Goal: Check status

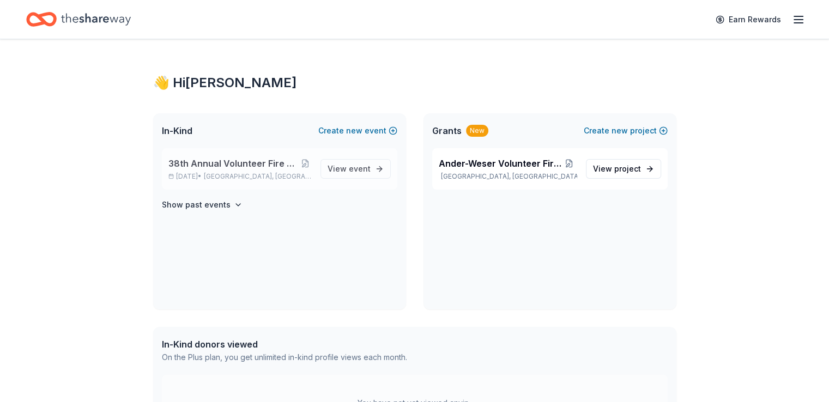
click at [260, 168] on span "38th Annual Volunteer Fire Department Fall Fundraiser" at bounding box center [233, 163] width 131 height 13
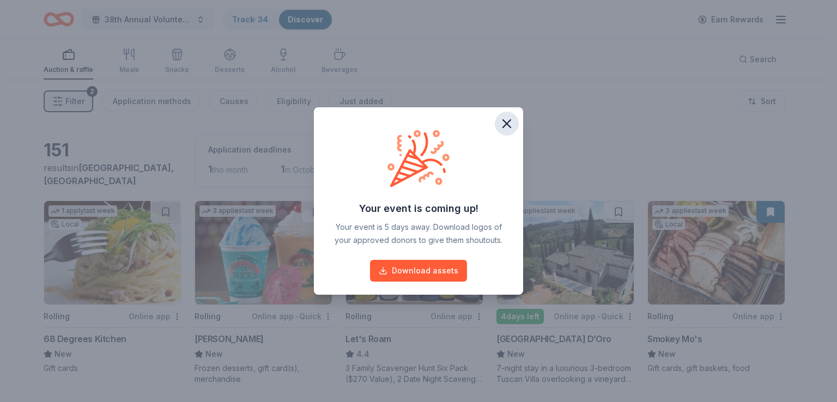
click at [505, 125] on icon "button" at bounding box center [507, 124] width 8 height 8
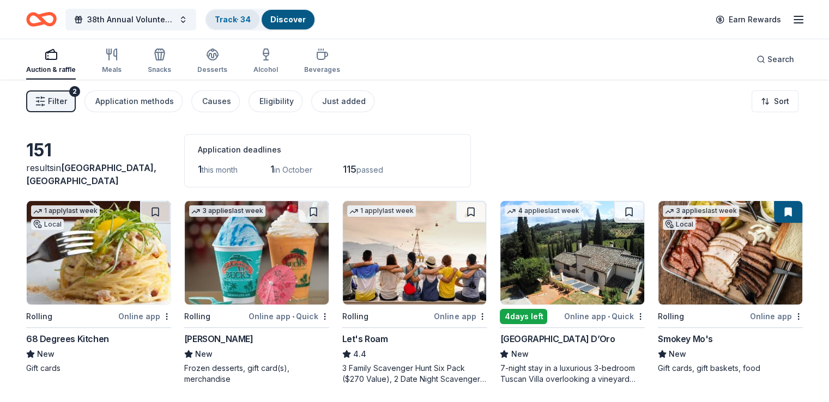
click at [240, 15] on link "Track · 34" at bounding box center [233, 19] width 36 height 9
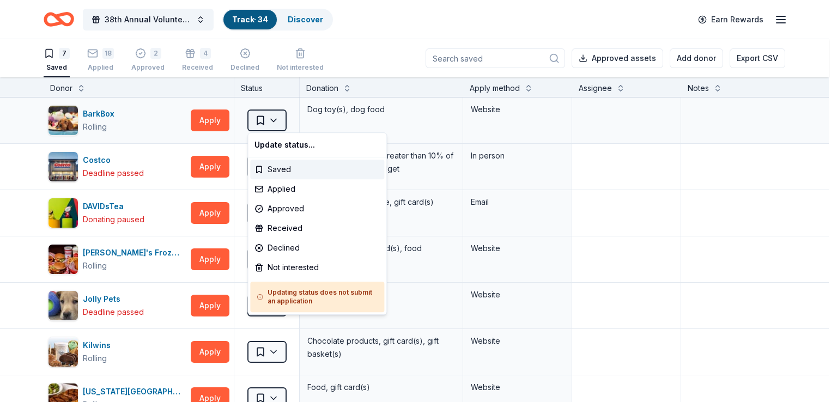
click at [276, 116] on html "38th Annual Volunteer Fire Department Fall Fundraiser Track · 34 Discover Earn …" at bounding box center [418, 201] width 837 height 402
click at [147, 55] on html "38th Annual Volunteer Fire Department Fall Fundraiser Track · 34 Discover Earn …" at bounding box center [418, 201] width 837 height 402
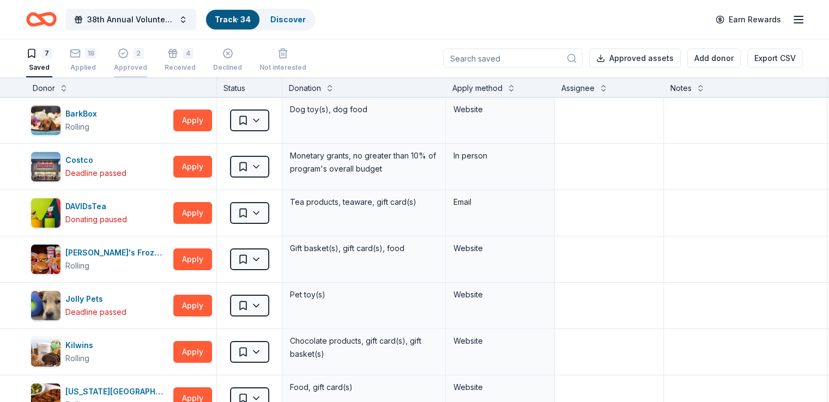
click at [147, 59] on div "2 Approved" at bounding box center [130, 60] width 33 height 24
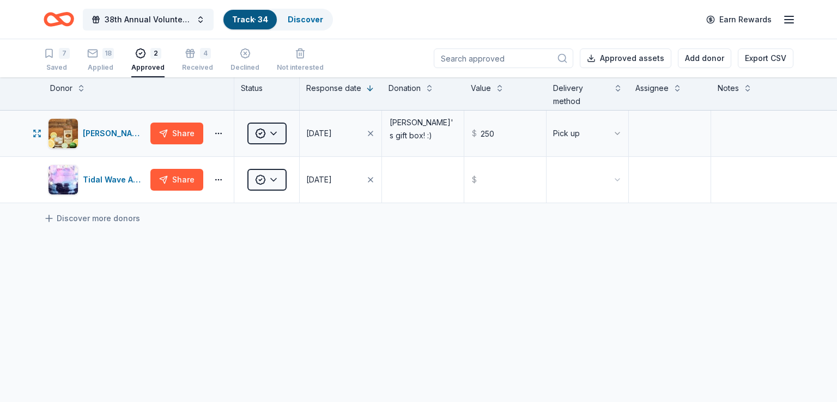
click at [277, 134] on html "38th Annual Volunteer Fire Department Fall Fundraiser Track · 34 Discover Earn …" at bounding box center [418, 201] width 837 height 402
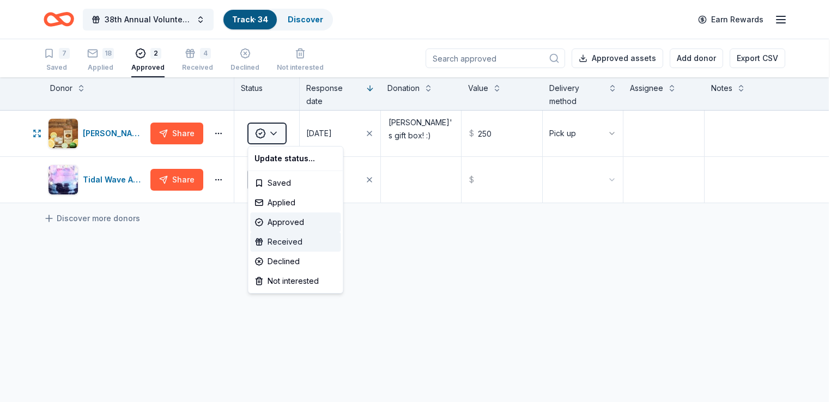
click at [284, 245] on div "Received" at bounding box center [295, 242] width 91 height 20
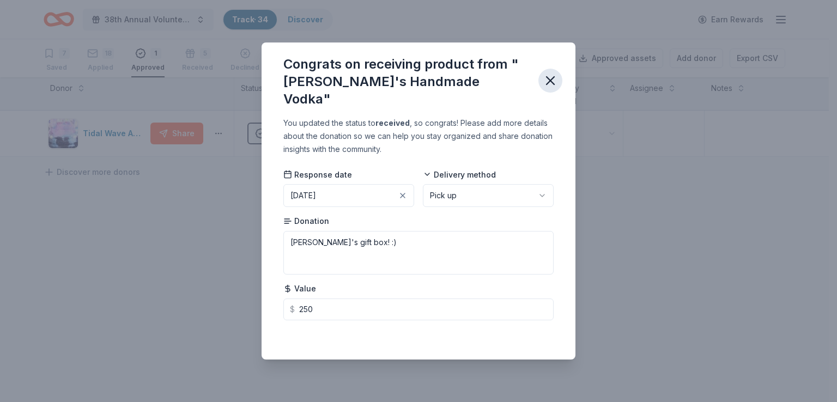
click at [552, 78] on icon "button" at bounding box center [550, 80] width 15 height 15
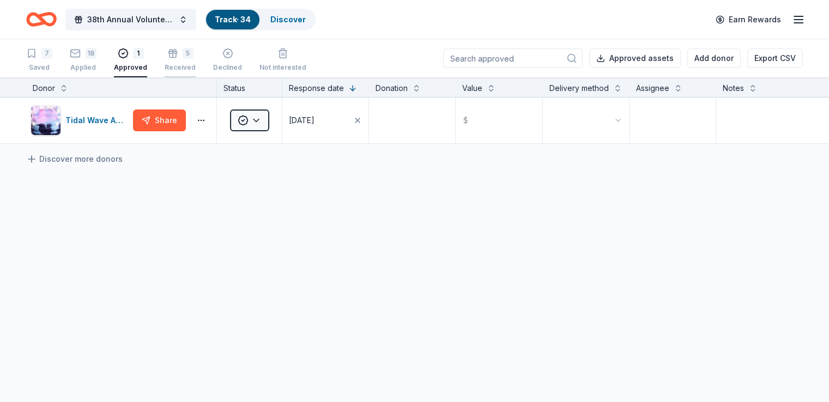
click at [184, 66] on div "Received" at bounding box center [180, 67] width 31 height 9
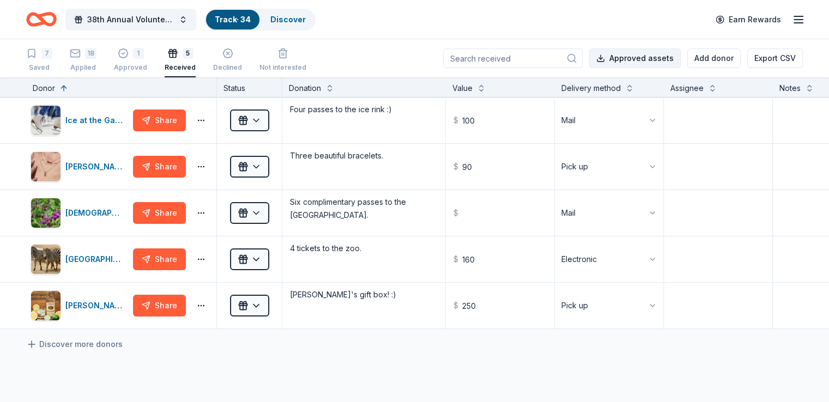
click at [617, 55] on button "Approved assets" at bounding box center [635, 59] width 92 height 20
